Goal: Information Seeking & Learning: Find specific fact

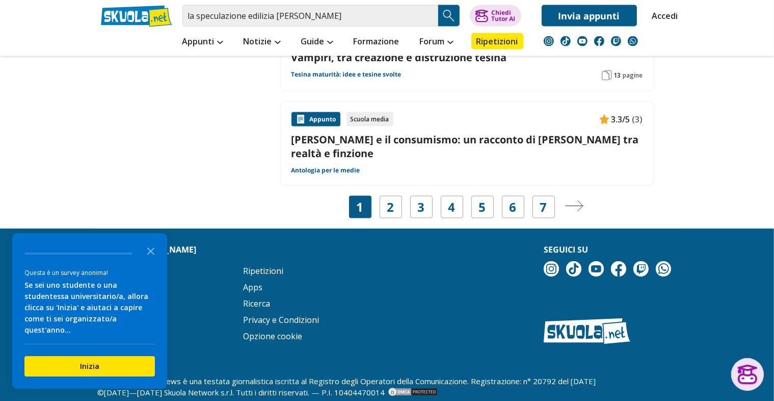
scroll to position [1719, 0]
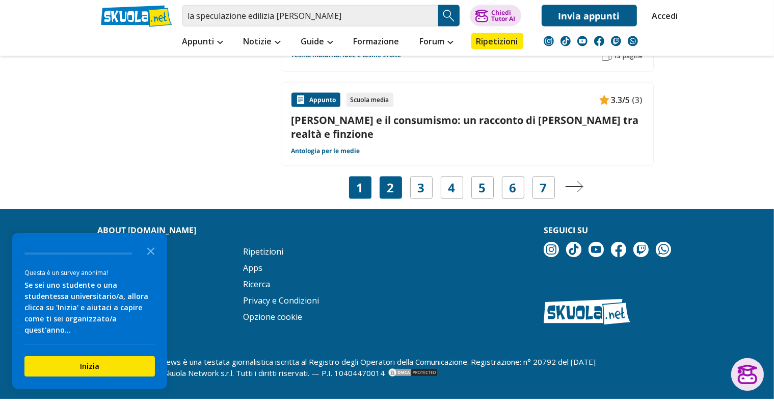
click at [392, 180] on link "2" at bounding box center [390, 187] width 7 height 14
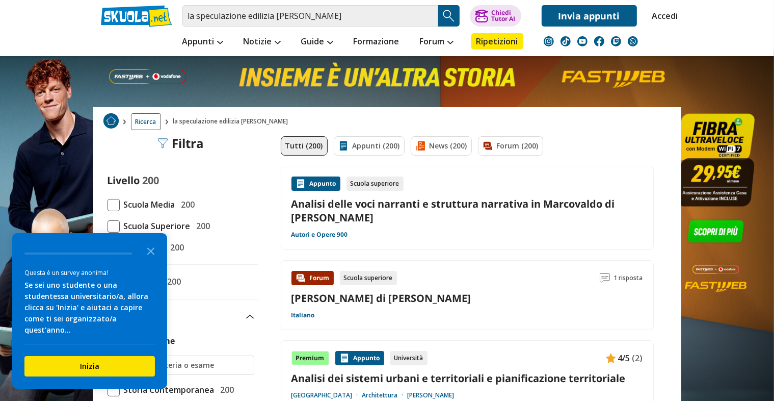
click at [111, 222] on span at bounding box center [114, 226] width 12 height 12
click at [108, 226] on input "Scuola Superiore 200" at bounding box center [108, 226] width 0 height 0
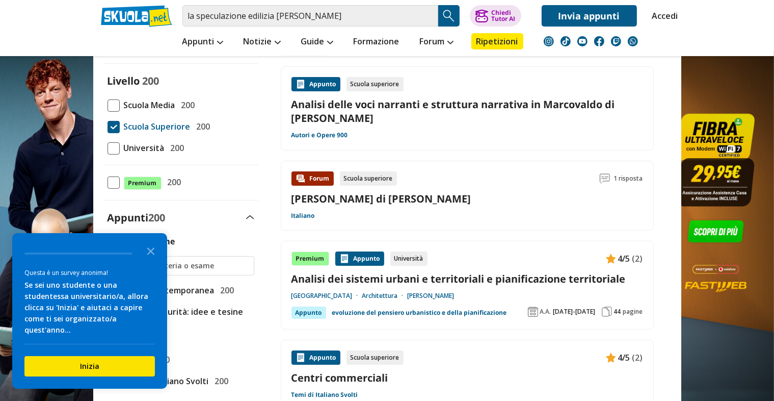
scroll to position [102, 0]
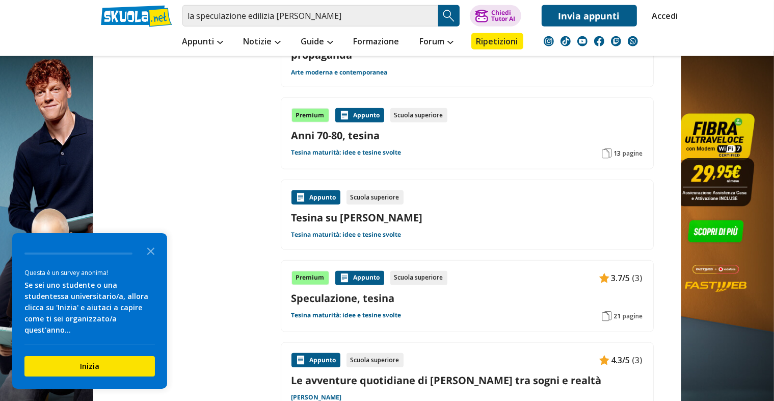
scroll to position [918, 0]
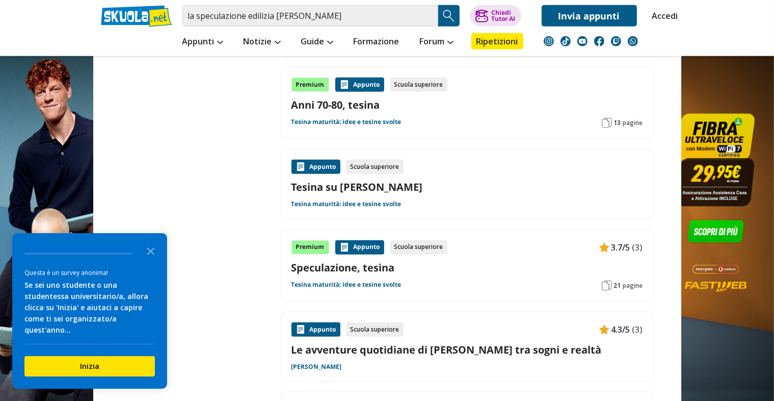
click at [338, 180] on link "Tesina su Italo Calvino" at bounding box center [468, 187] width 352 height 14
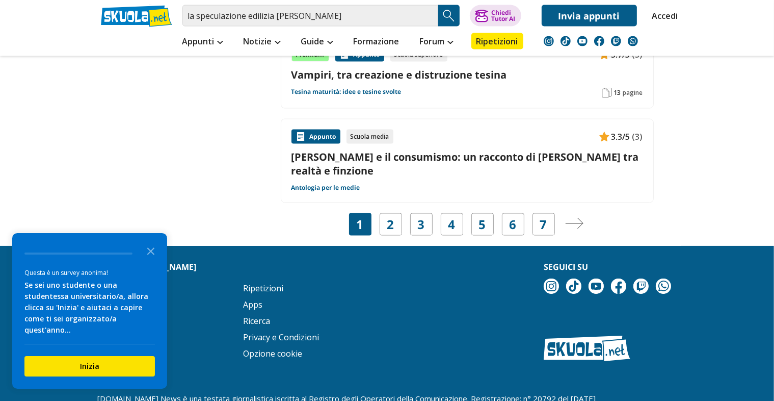
scroll to position [1699, 0]
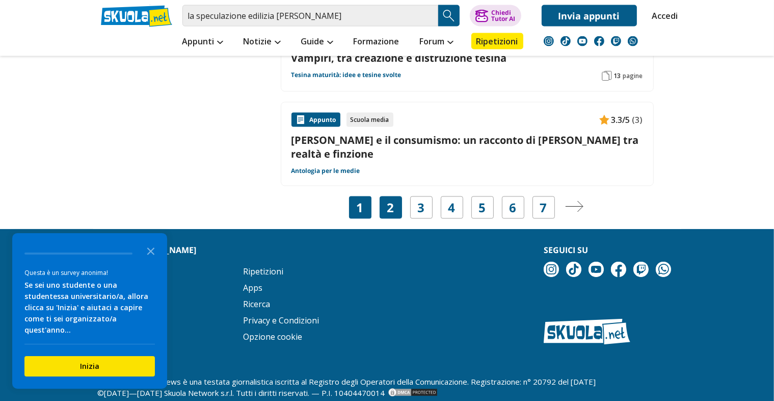
click at [395, 196] on div "2" at bounding box center [391, 207] width 22 height 22
click at [396, 201] on img "Pagina successiva" at bounding box center [574, 206] width 18 height 11
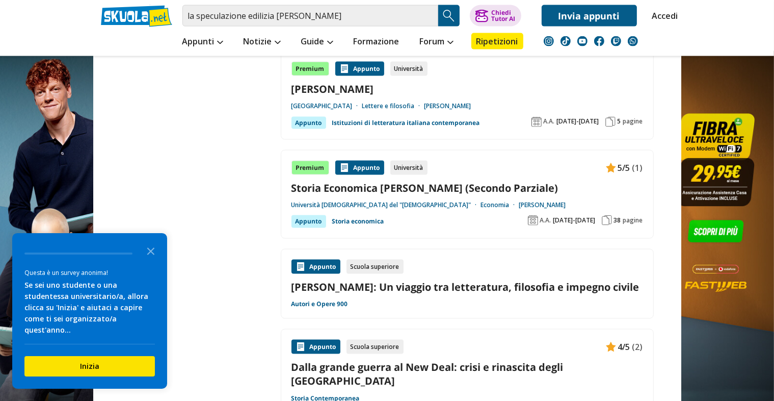
scroll to position [1682, 0]
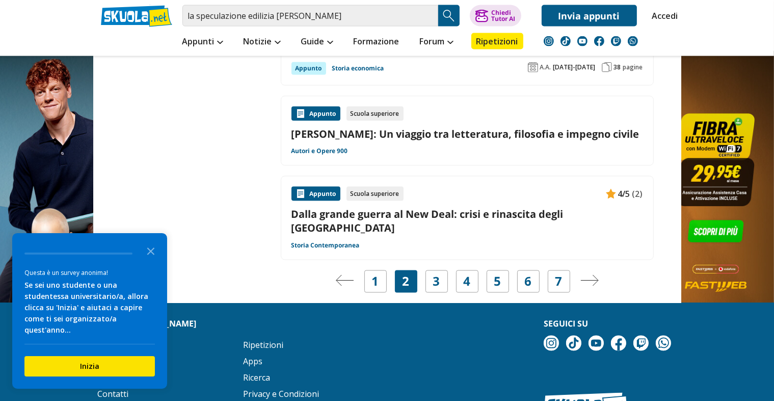
click at [582, 275] on img "Pagina successiva" at bounding box center [590, 280] width 18 height 11
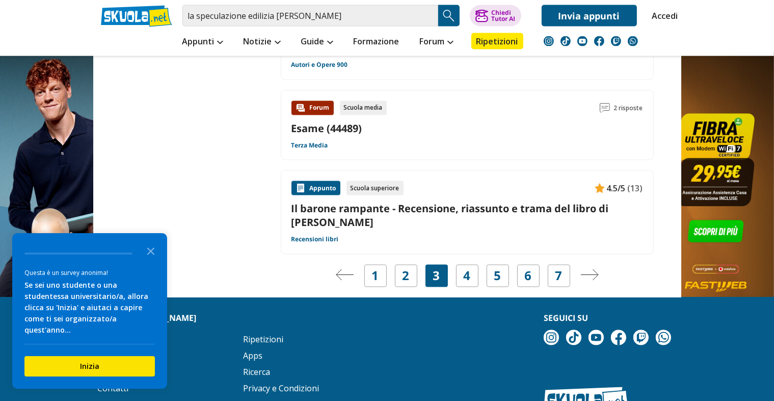
scroll to position [1682, 0]
